Goal: Task Accomplishment & Management: Use online tool/utility

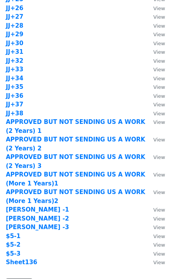
scroll to position [792, 0]
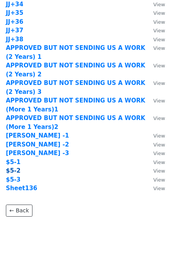
click at [14, 170] on strong "$5-2" at bounding box center [13, 170] width 15 height 7
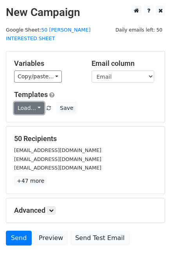
click at [34, 103] on link "Load..." at bounding box center [29, 108] width 30 height 12
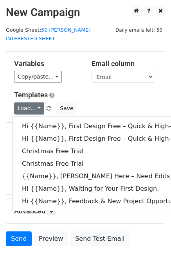
click at [80, 80] on div "Variables Copy/paste... {{Email}} {{Name}} Email column Email Name Templates Lo…" at bounding box center [85, 87] width 158 height 71
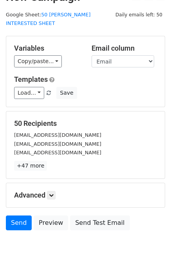
scroll to position [24, 0]
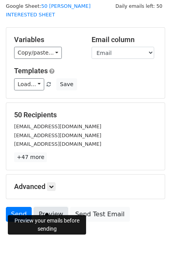
click at [51, 207] on link "Preview" at bounding box center [51, 214] width 34 height 15
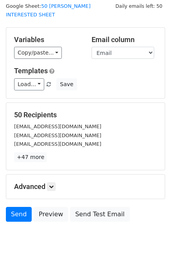
click at [59, 133] on small "beautybarbergear@gmail.com" at bounding box center [57, 136] width 87 height 6
click at [20, 207] on link "Send" at bounding box center [19, 214] width 26 height 15
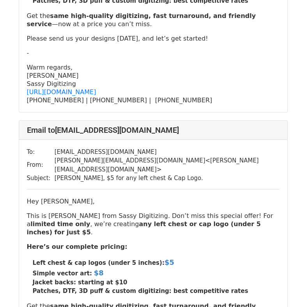
scroll to position [520, 0]
